Goal: Communication & Community: Answer question/provide support

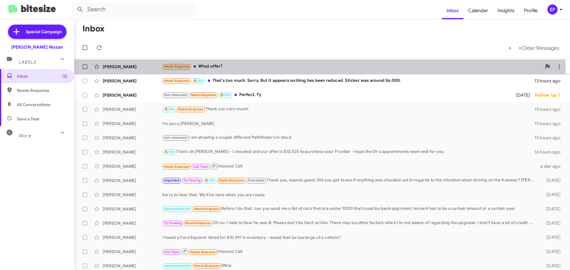
click at [211, 67] on div "Needs Response What offer?" at bounding box center [351, 66] width 379 height 7
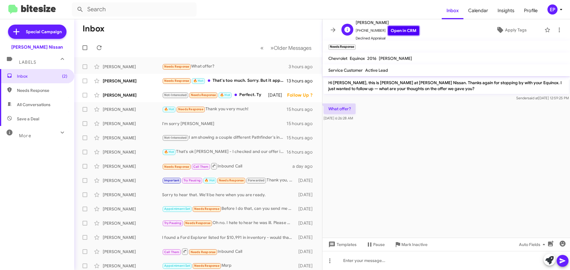
click at [394, 29] on link "Open in CRM" at bounding box center [403, 30] width 31 height 9
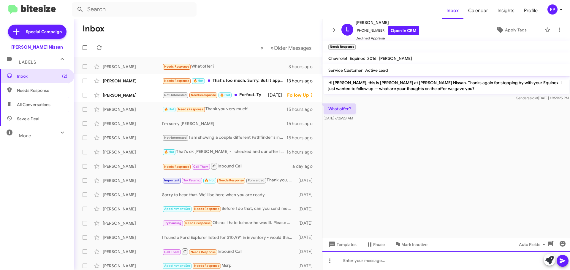
click at [369, 260] on div at bounding box center [446, 260] width 248 height 19
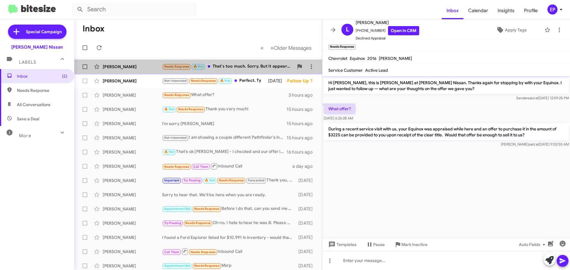
click at [233, 66] on div "Needs Response 🔥 Hot That's too much. Sorry. But it appears nothing has been re…" at bounding box center [228, 66] width 132 height 7
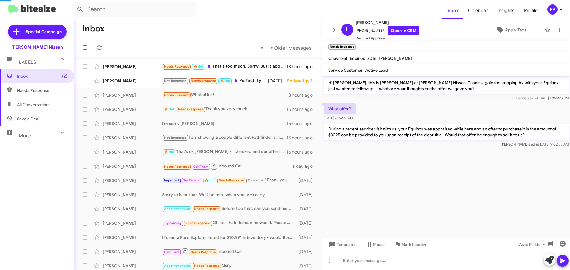
scroll to position [85, 0]
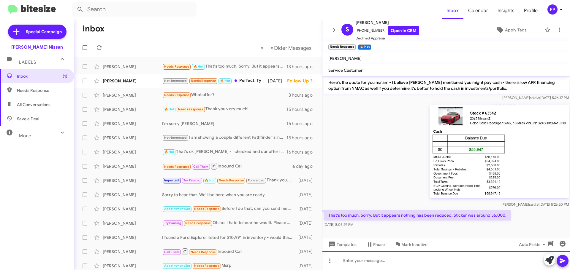
click at [403, 260] on div at bounding box center [446, 260] width 248 height 19
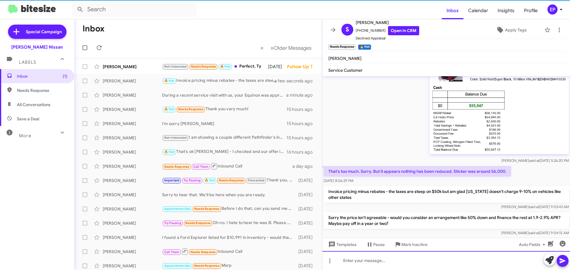
scroll to position [140, 0]
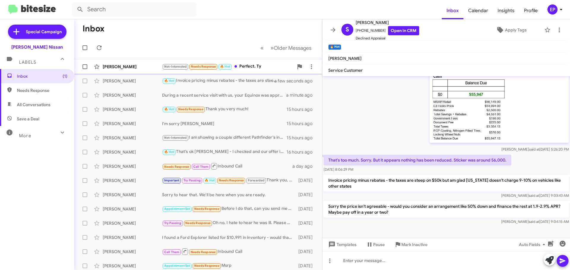
click at [122, 68] on div "[PERSON_NAME]" at bounding box center [132, 67] width 59 height 6
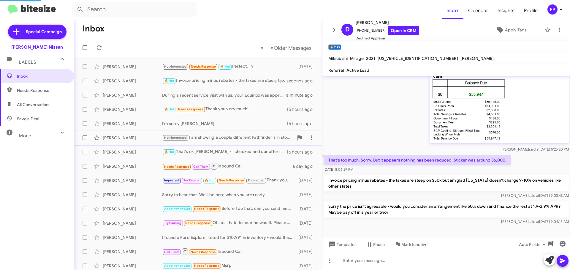
scroll to position [74, 0]
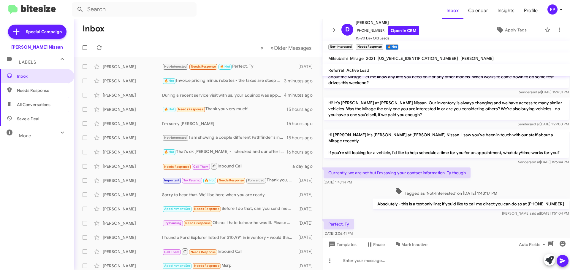
click at [187, 51] on mat-toolbar-row "« Previous » Next Older Messages" at bounding box center [198, 47] width 248 height 19
click at [408, 218] on div "Perfect. Ty [DATE] 2:06:41 PM" at bounding box center [446, 228] width 248 height 20
click at [409, 218] on div "Perfect. Ty [DATE] 2:06:41 PM" at bounding box center [446, 228] width 248 height 20
click at [166, 45] on mat-toolbar-row "« Previous » Next Older Messages" at bounding box center [198, 47] width 248 height 19
click at [392, 218] on div "Perfect. Ty [DATE] 2:06:41 PM" at bounding box center [446, 228] width 248 height 20
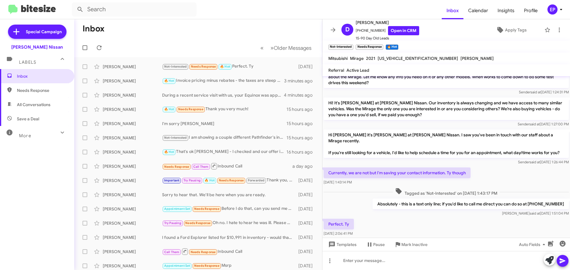
click at [29, 101] on span "All Conversations" at bounding box center [37, 105] width 74 height 14
type input "in:all-conversations"
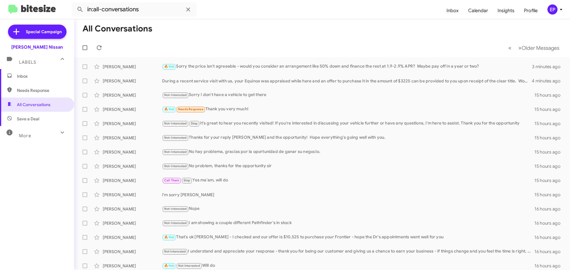
click at [31, 79] on span "Inbox" at bounding box center [37, 76] width 74 height 14
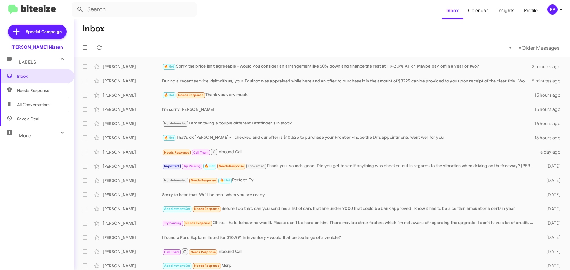
click at [286, 35] on mat-toolbar-row "Inbox" at bounding box center [322, 28] width 496 height 19
